Goal: Information Seeking & Learning: Learn about a topic

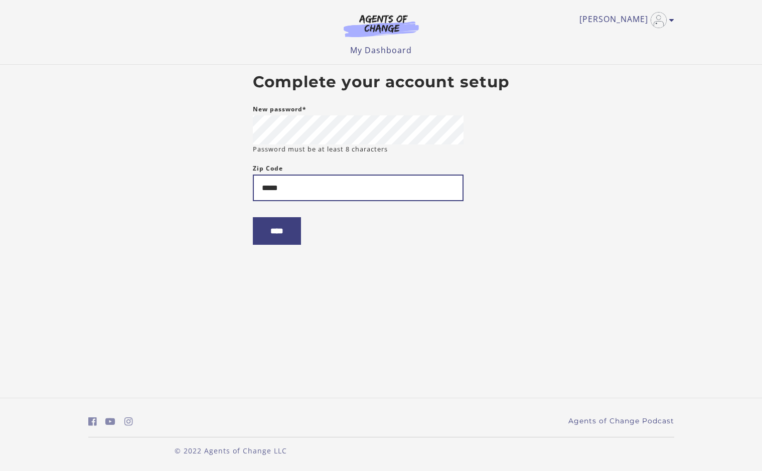
type input "*****"
click at [330, 328] on body "Skip to main content Kelly J My Account Support Sign Out Toggle menu Menu My Da…" at bounding box center [381, 235] width 762 height 471
click at [279, 237] on input "****" at bounding box center [277, 231] width 48 height 28
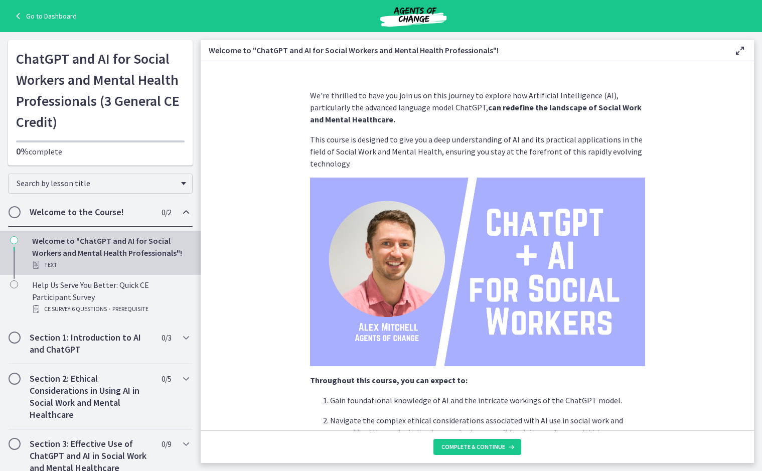
scroll to position [100, 0]
